Goal: Task Accomplishment & Management: Use online tool/utility

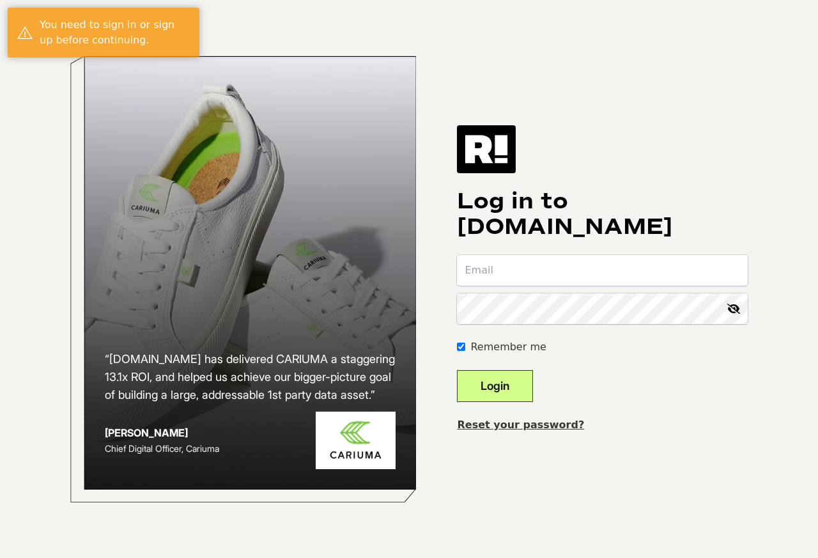
click at [525, 265] on input "email" at bounding box center [602, 270] width 291 height 31
type input "[PERSON_NAME][EMAIL_ADDRESS][DOMAIN_NAME]"
click at [530, 384] on button "Login" at bounding box center [495, 386] width 76 height 32
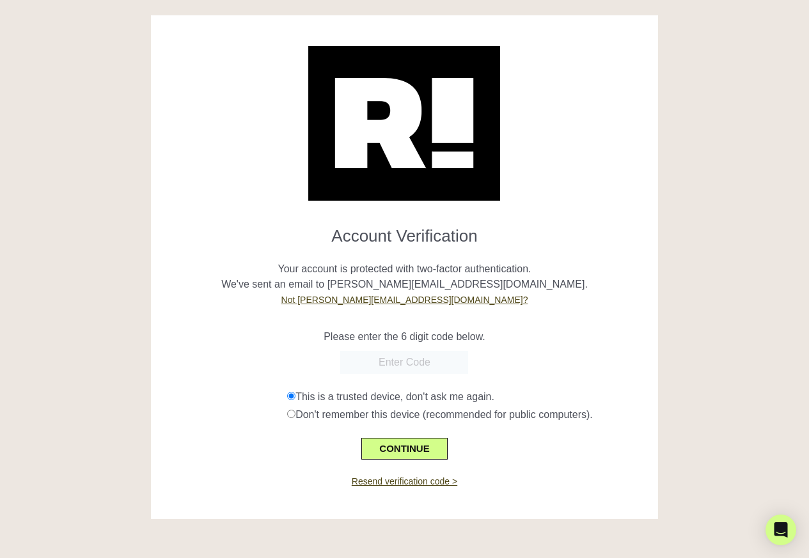
click at [408, 361] on input "text" at bounding box center [404, 362] width 128 height 23
type input "940498"
click at [394, 447] on button "CONTINUE" at bounding box center [404, 449] width 86 height 22
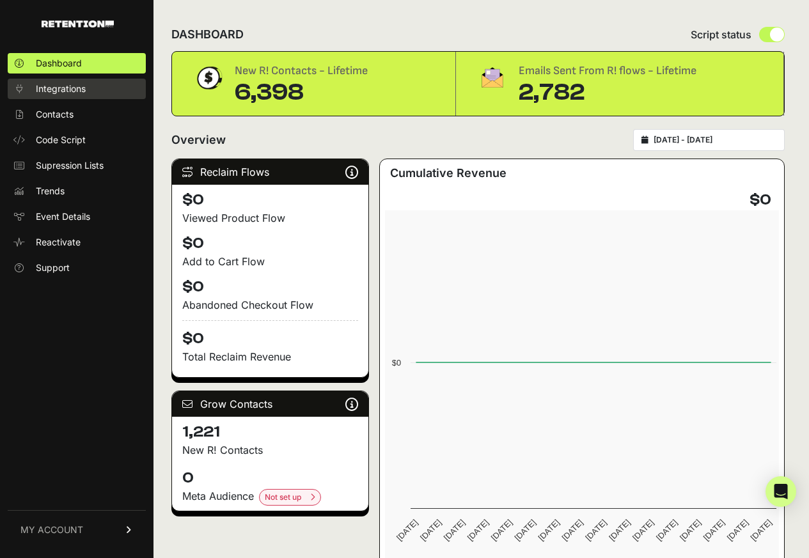
click at [59, 89] on span "Integrations" at bounding box center [61, 88] width 50 height 13
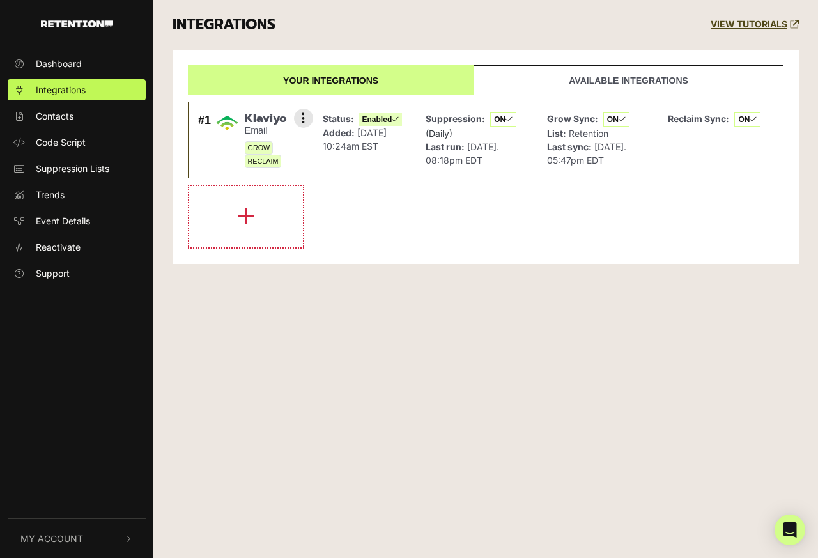
click at [267, 144] on span "GROW" at bounding box center [259, 147] width 29 height 13
click at [305, 119] on button at bounding box center [303, 118] width 19 height 19
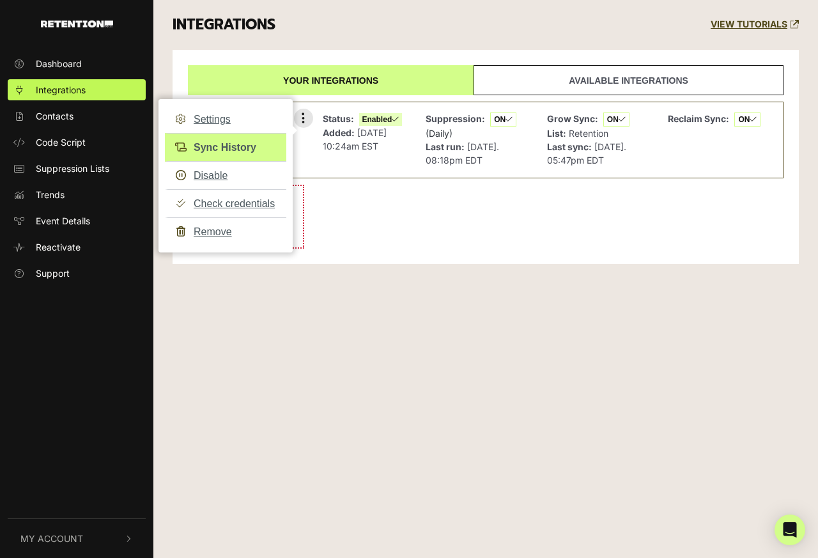
click at [211, 148] on link "Sync History" at bounding box center [225, 147] width 121 height 29
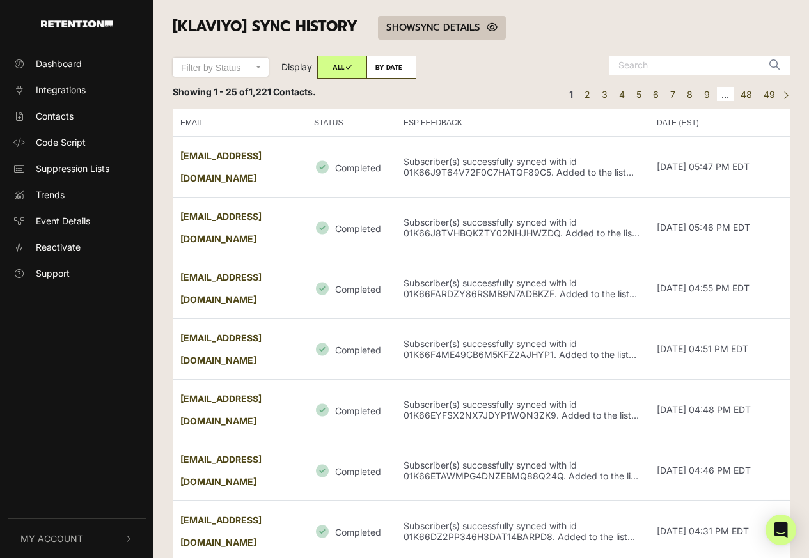
click at [438, 28] on link "SHOW HIDE SYNC DETAILS" at bounding box center [442, 28] width 128 height 24
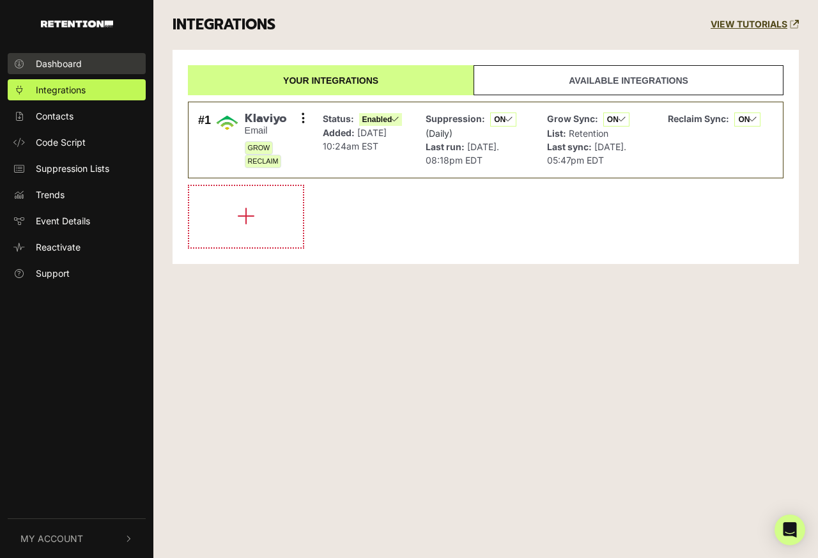
click at [56, 66] on span "Dashboard" at bounding box center [59, 63] width 46 height 13
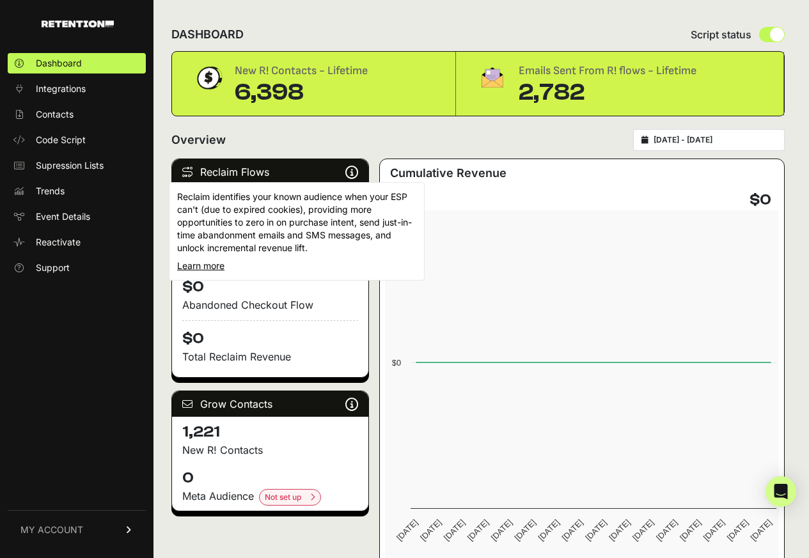
click at [349, 173] on icon at bounding box center [351, 172] width 13 height 1
click at [211, 220] on p "Reclaim identifies your known audience when your ESP can't (due to expired cook…" at bounding box center [296, 222] width 239 height 64
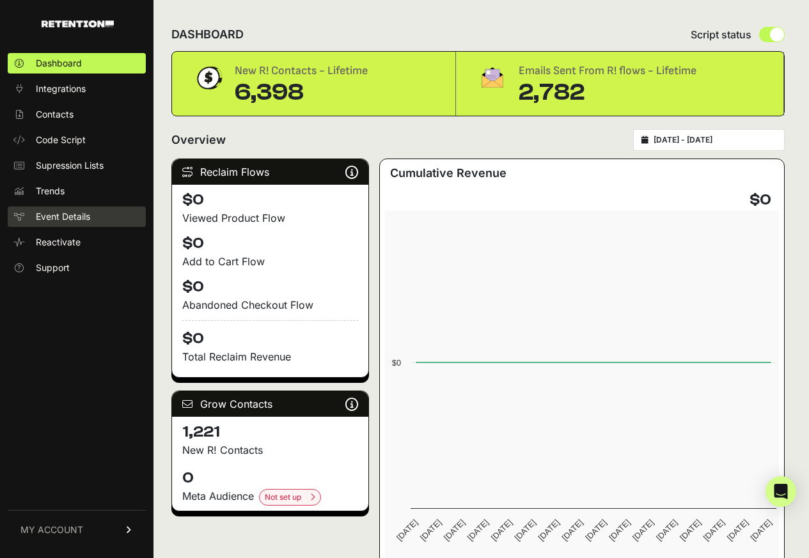
click at [62, 222] on span "Event Details" at bounding box center [63, 216] width 54 height 13
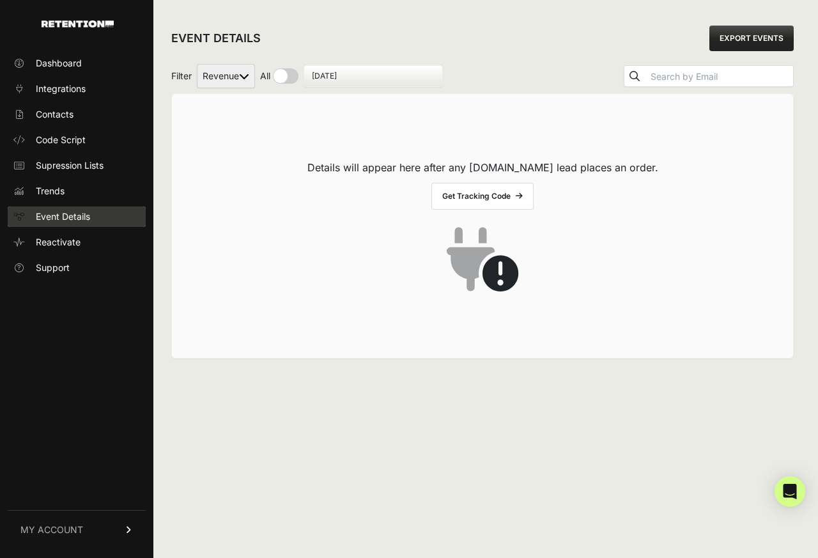
click at [56, 222] on span "Event Details" at bounding box center [63, 216] width 54 height 13
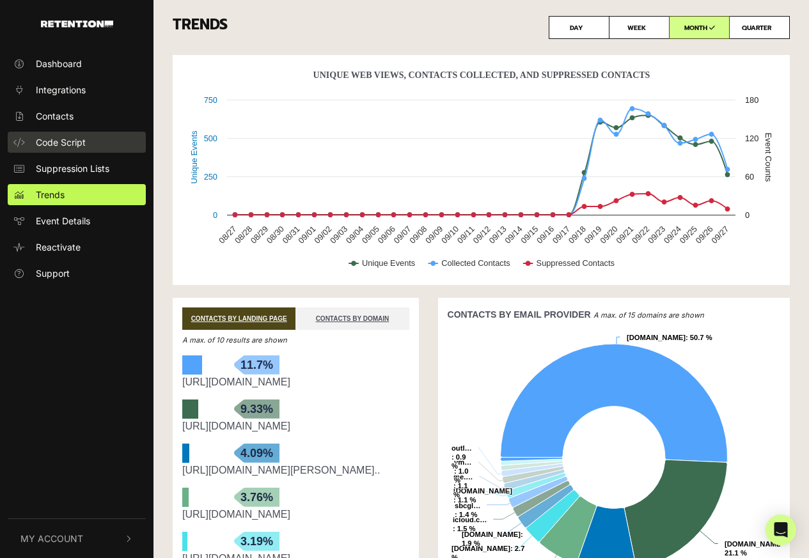
click at [67, 140] on span "Code Script" at bounding box center [61, 142] width 50 height 13
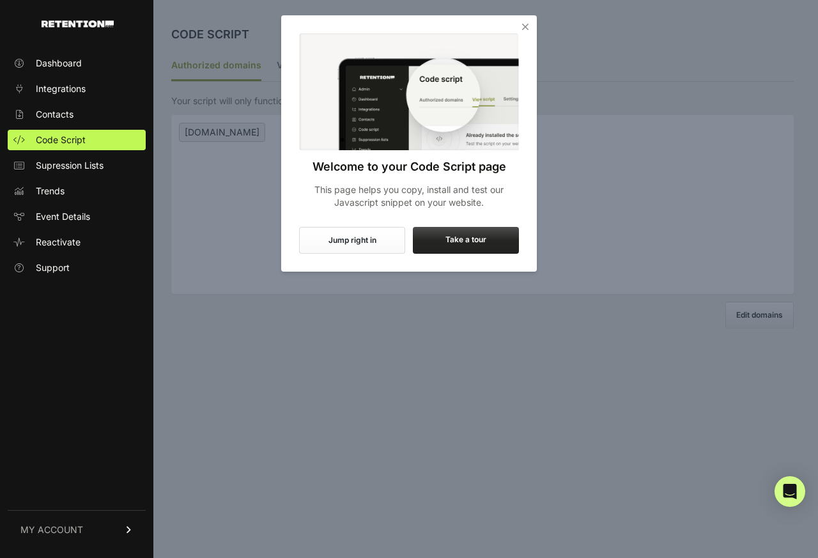
click at [295, 66] on div "Welcome to your Code Script page This page helps you copy, install and test our…" at bounding box center [409, 121] width 256 height 212
click at [520, 24] on icon "Close" at bounding box center [525, 26] width 13 height 13
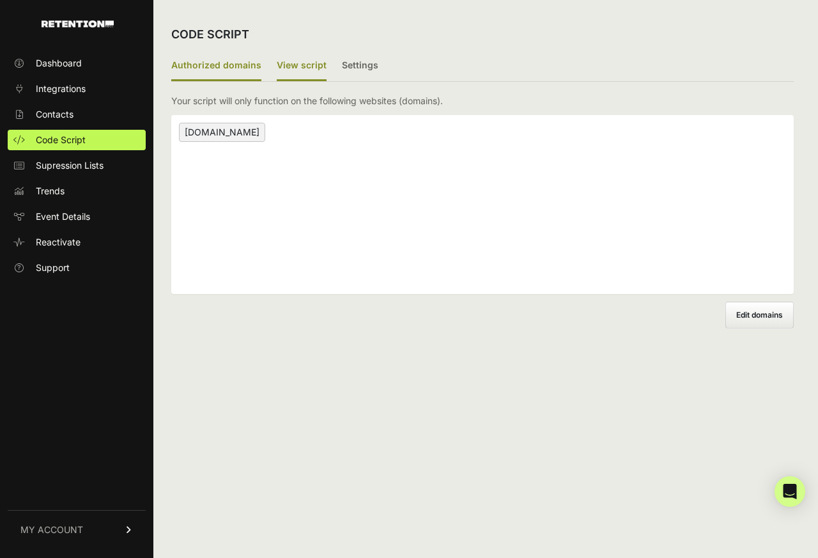
click at [293, 66] on label "View script" at bounding box center [302, 66] width 50 height 30
click at [0, 0] on input "View script" at bounding box center [0, 0] width 0 height 0
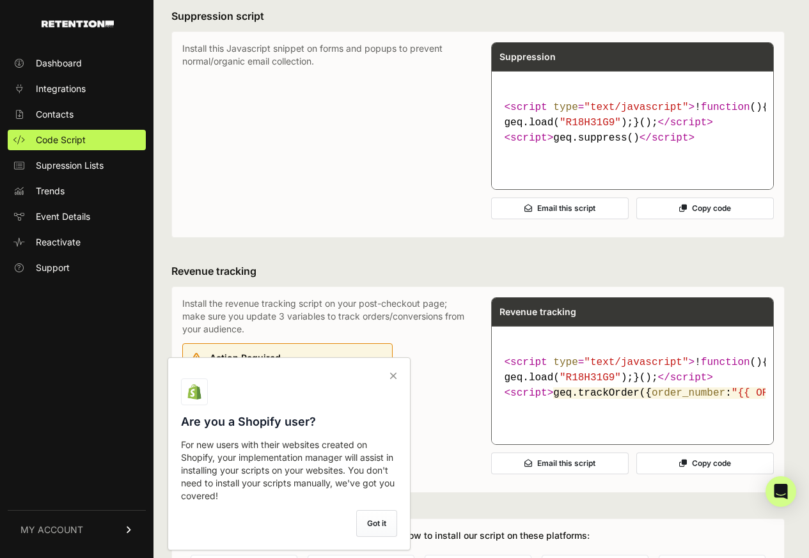
scroll to position [730, 0]
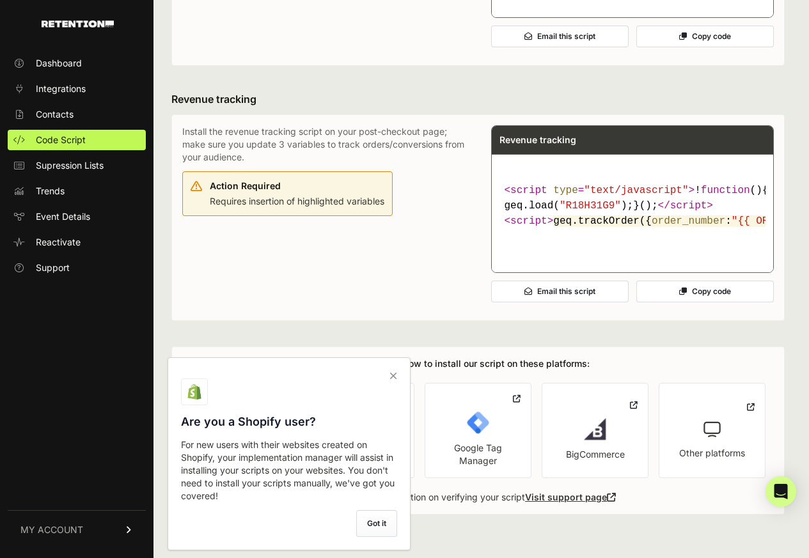
click at [369, 526] on label "Got it" at bounding box center [376, 523] width 41 height 27
click at [0, 0] on input "checkbox" at bounding box center [0, 0] width 0 height 0
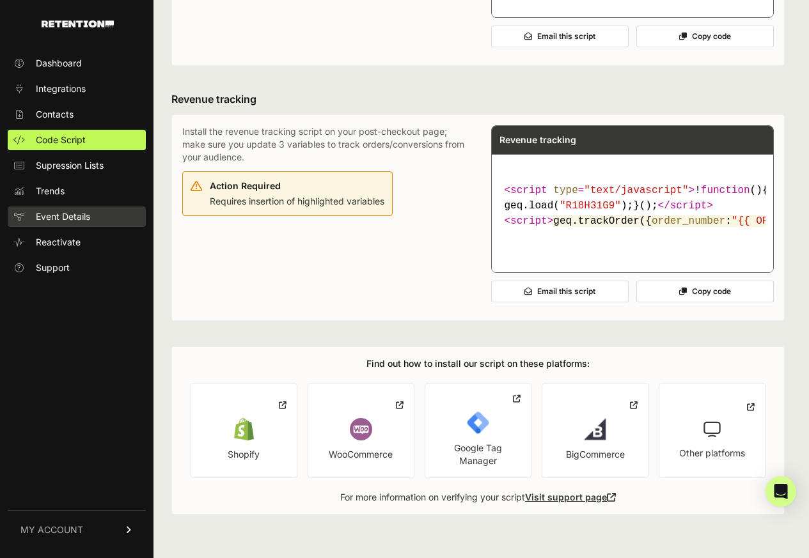
click at [62, 217] on span "Event Details" at bounding box center [63, 216] width 54 height 13
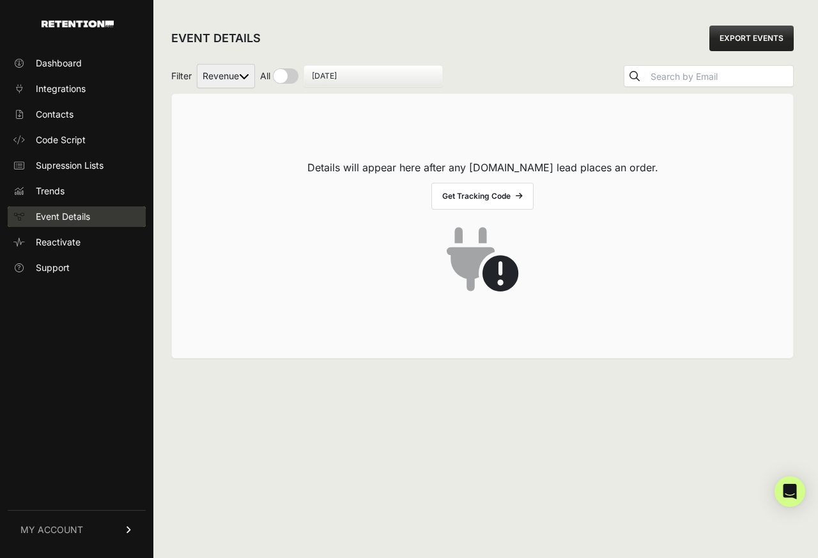
click at [62, 217] on span "Event Details" at bounding box center [63, 216] width 54 height 13
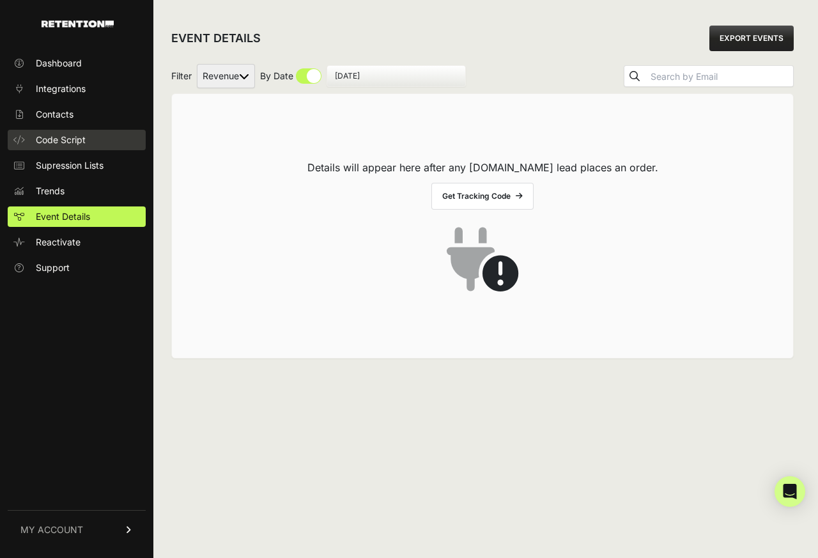
click at [61, 141] on span "Code Script" at bounding box center [61, 140] width 50 height 13
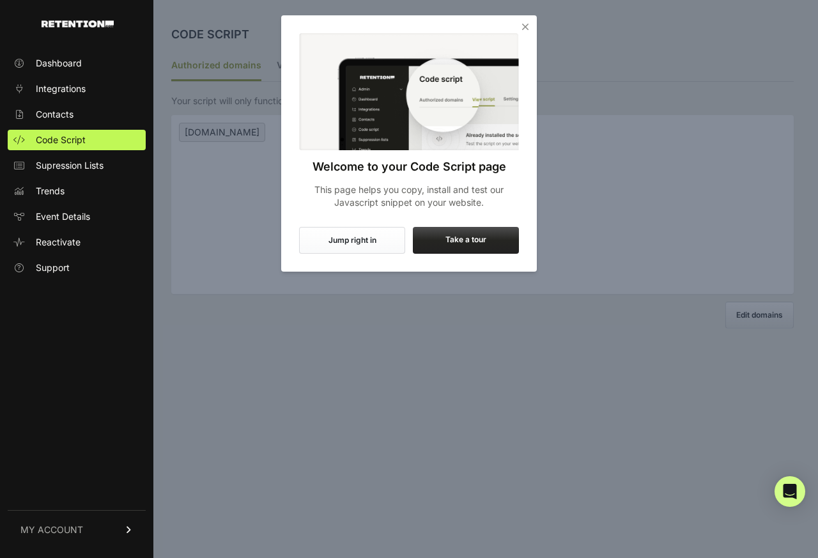
click at [289, 66] on div "Welcome to your Code Script page This page helps you copy, install and test our…" at bounding box center [409, 121] width 256 height 212
click at [520, 25] on icon "Close" at bounding box center [525, 26] width 13 height 13
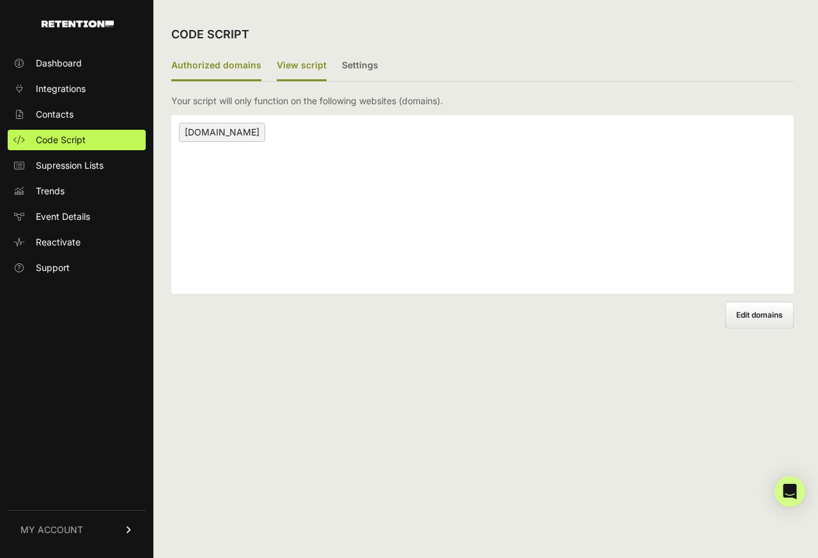
click at [293, 66] on label "View script" at bounding box center [302, 66] width 50 height 30
click at [0, 0] on input "View script" at bounding box center [0, 0] width 0 height 0
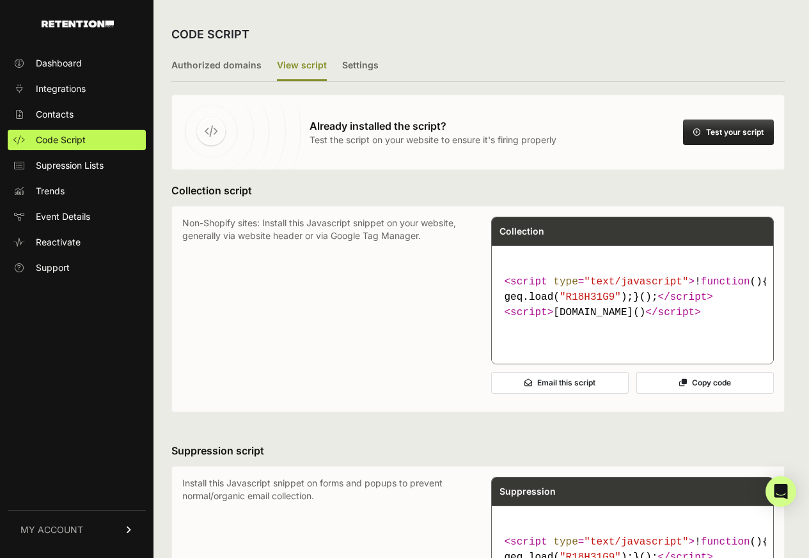
click at [729, 132] on button "Test your script" at bounding box center [728, 133] width 91 height 26
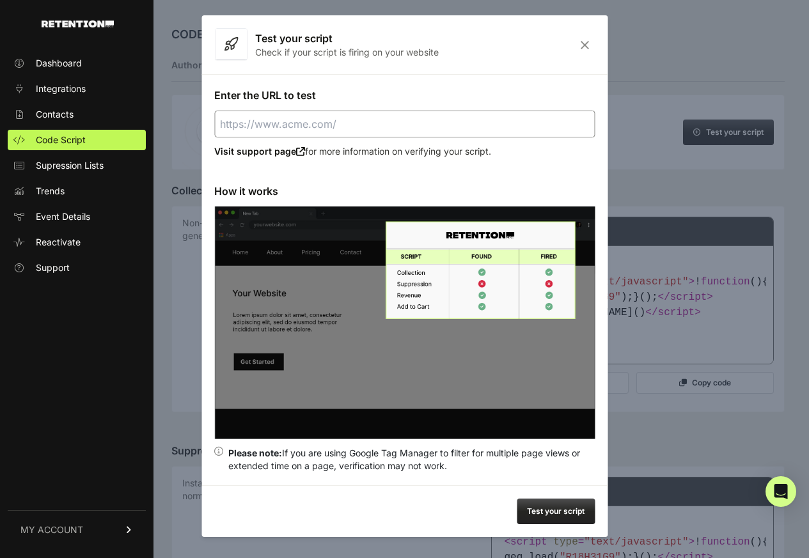
click at [267, 123] on input "Enter the URL to test" at bounding box center [404, 124] width 380 height 27
paste input "[URL][DOMAIN_NAME]"
type input "[URL][DOMAIN_NAME]"
click at [552, 511] on button "Test your script" at bounding box center [555, 512] width 78 height 26
